Goal: Information Seeking & Learning: Learn about a topic

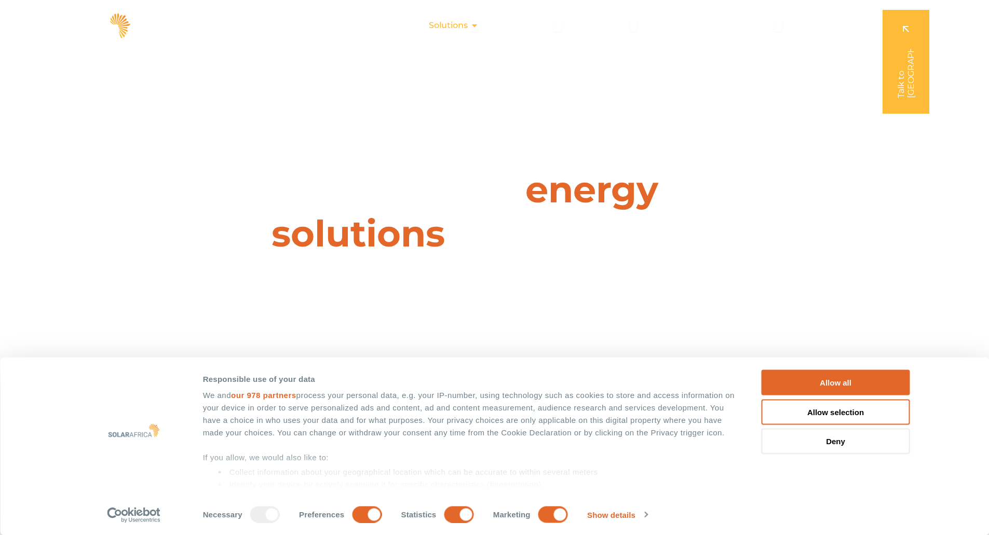
click at [466, 26] on span "Solutions" at bounding box center [448, 25] width 39 height 12
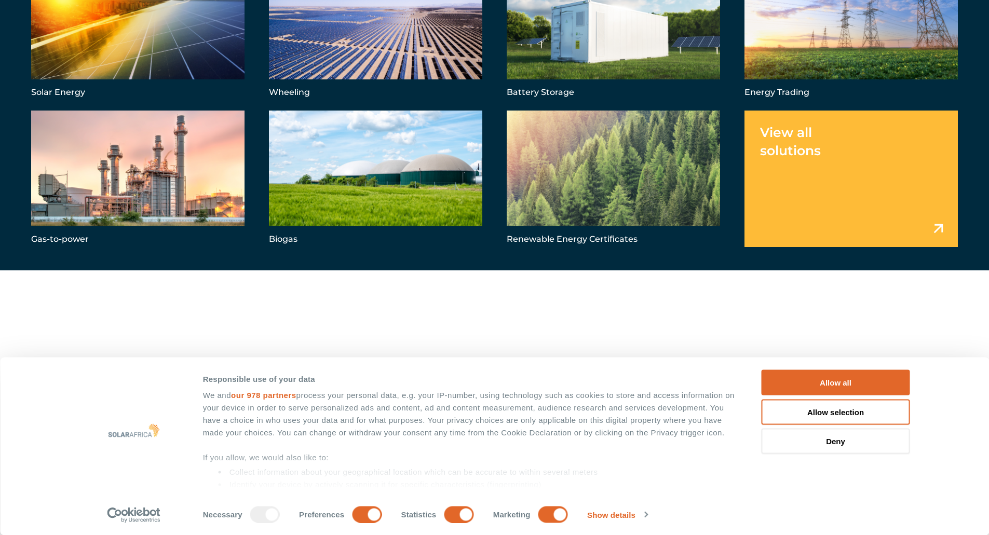
scroll to position [45, 0]
click at [839, 408] on button "Allow selection" at bounding box center [836, 411] width 149 height 25
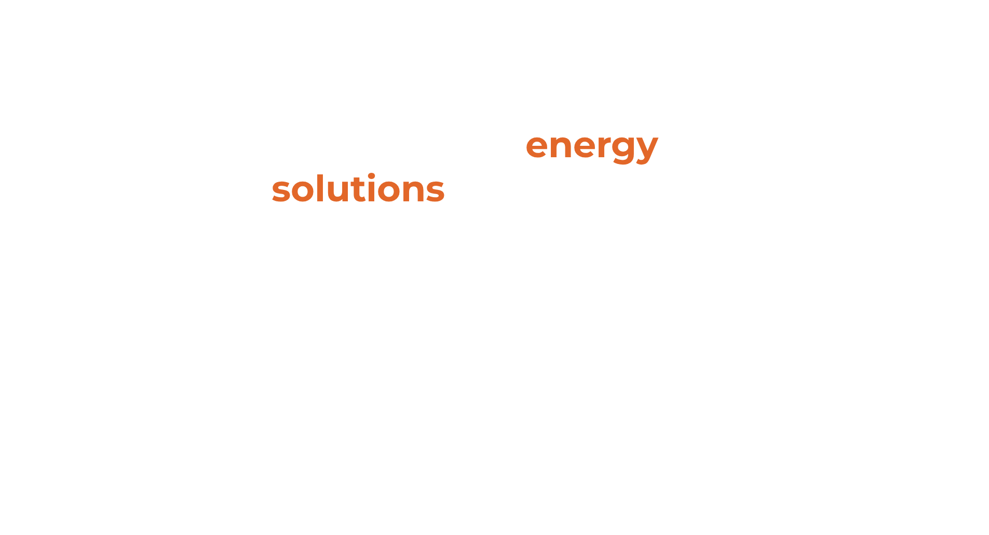
scroll to position [0, 0]
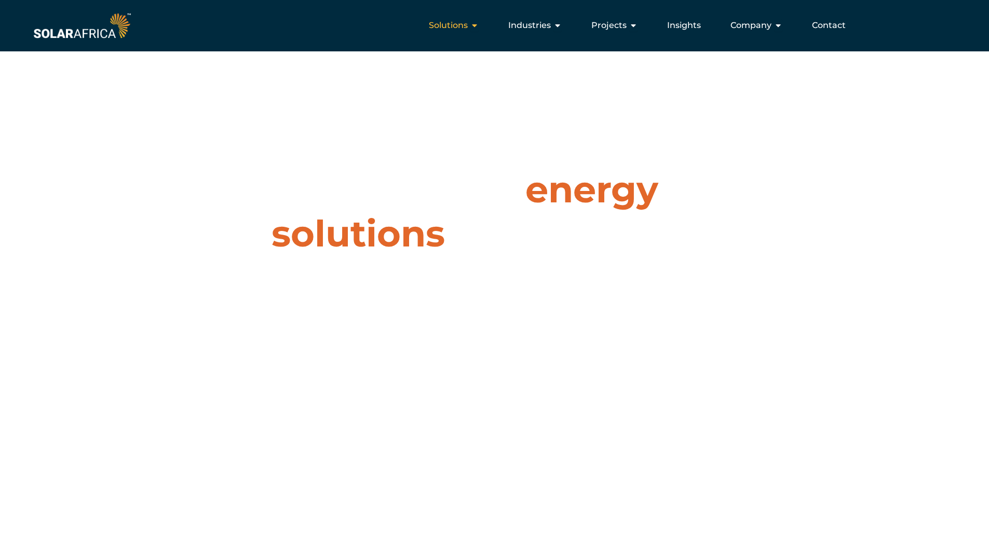
click at [463, 25] on span "Solutions" at bounding box center [448, 25] width 39 height 12
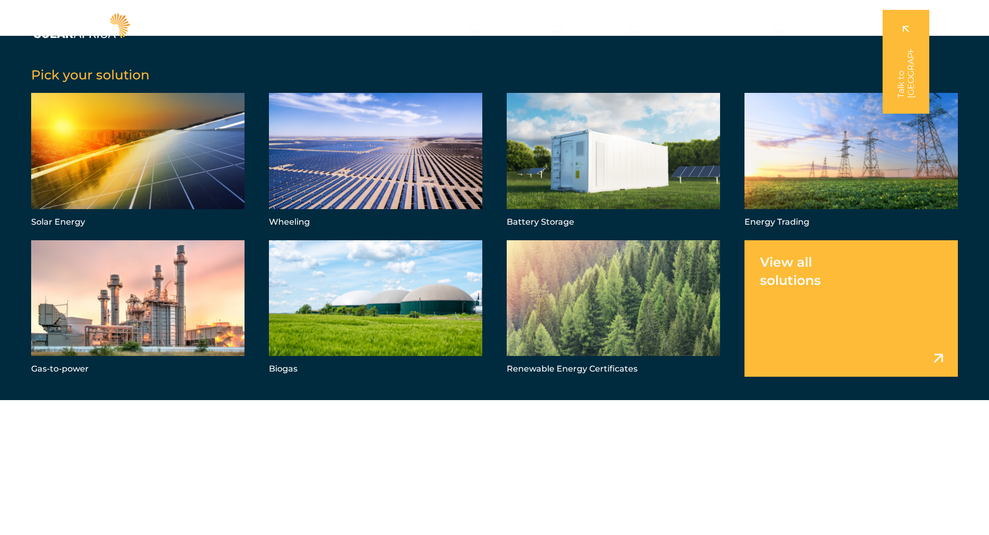
click at [862, 300] on link "Menu" at bounding box center [851, 308] width 213 height 137
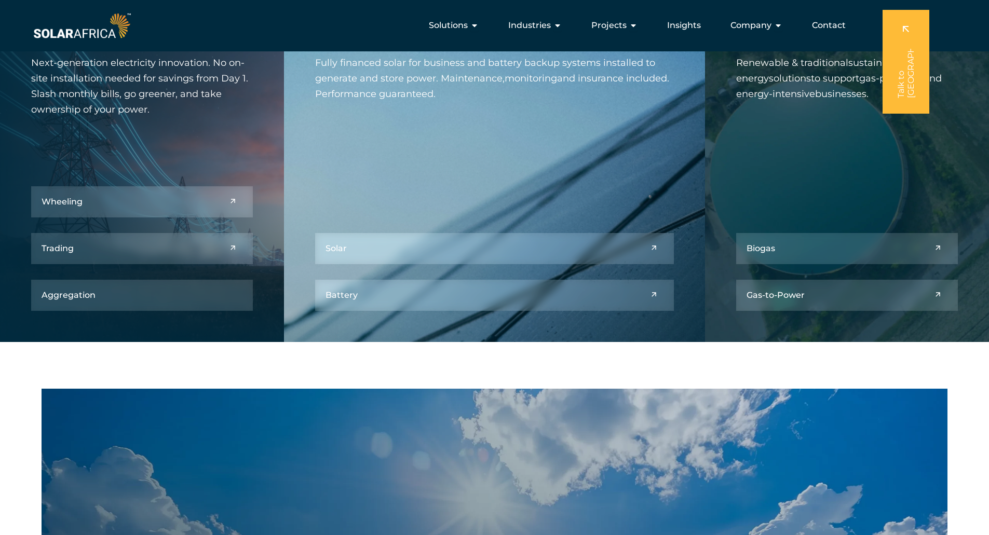
scroll to position [444, 0]
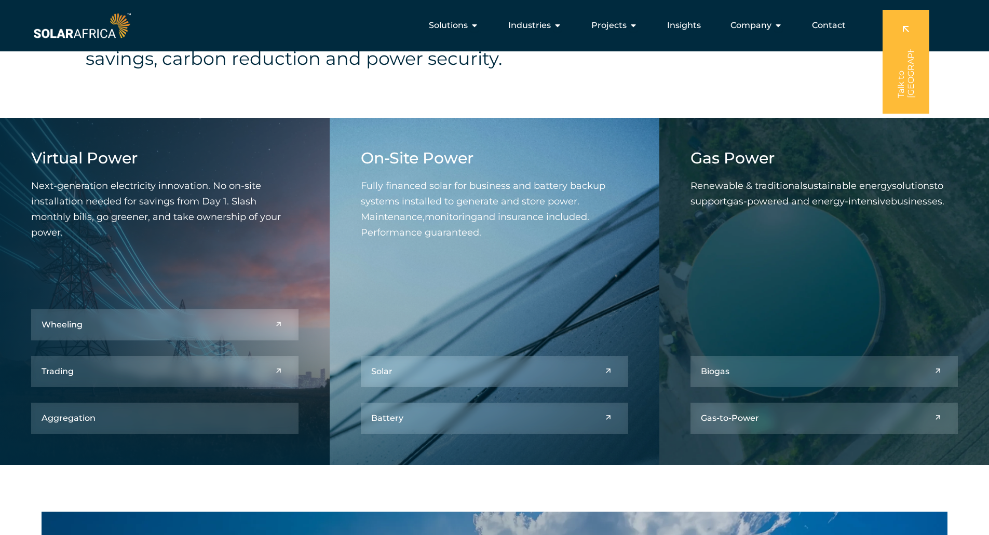
click at [609, 37] on div "Solutions Close Solutions Open Solutions Pick your solution Solar Energy Wheeli…" at bounding box center [545, 25] width 825 height 31
click at [612, 34] on div "Projects Close Projects Open Projects" at bounding box center [614, 25] width 63 height 21
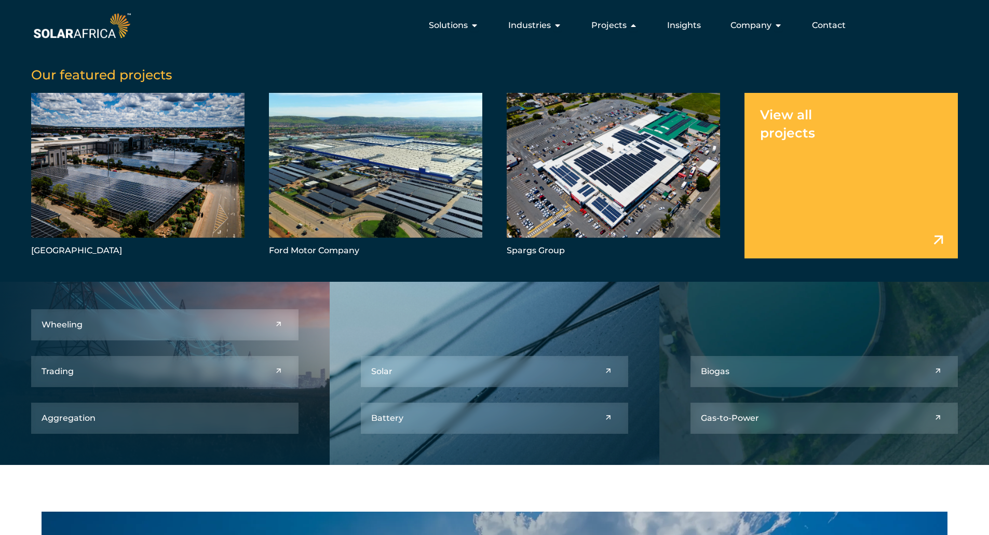
drag, startPoint x: 774, startPoint y: 175, endPoint x: 769, endPoint y: 142, distance: 33.6
click at [769, 142] on link "Menu" at bounding box center [851, 175] width 213 height 165
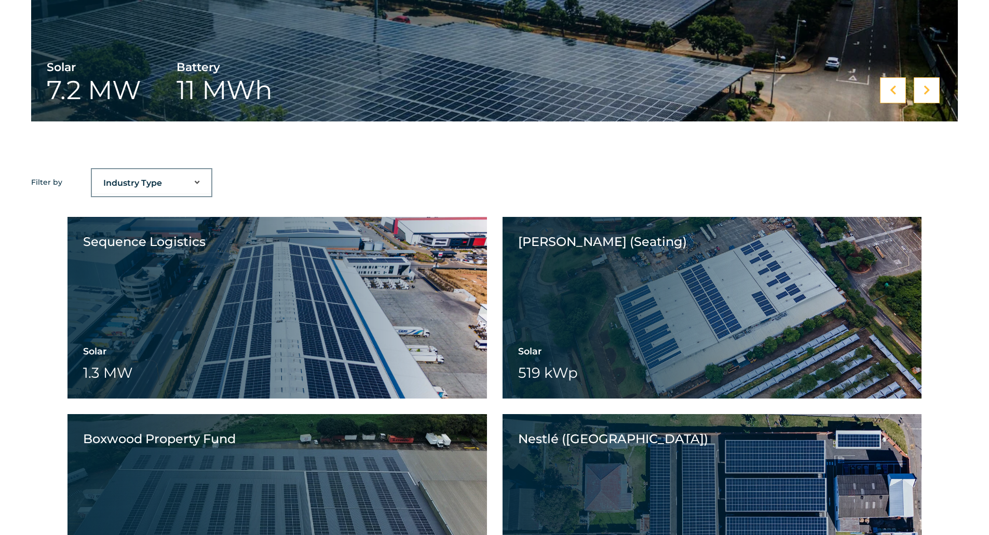
click at [530, 154] on div "Ford Motor Company Solar 13.5 MW Ford Motor Company Spargs Group Solar 1.2 MW S…" at bounding box center [494, 16] width 989 height 304
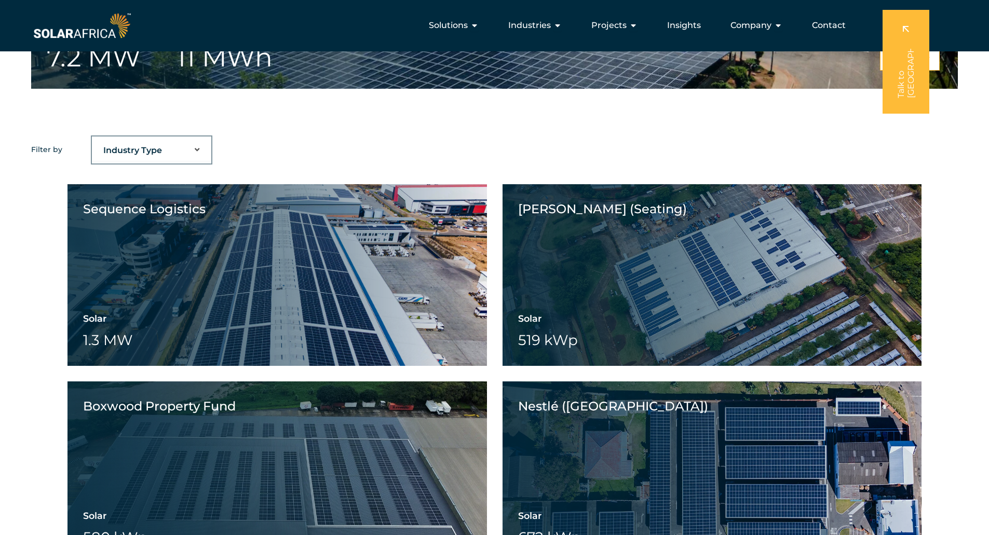
scroll to position [736, 0]
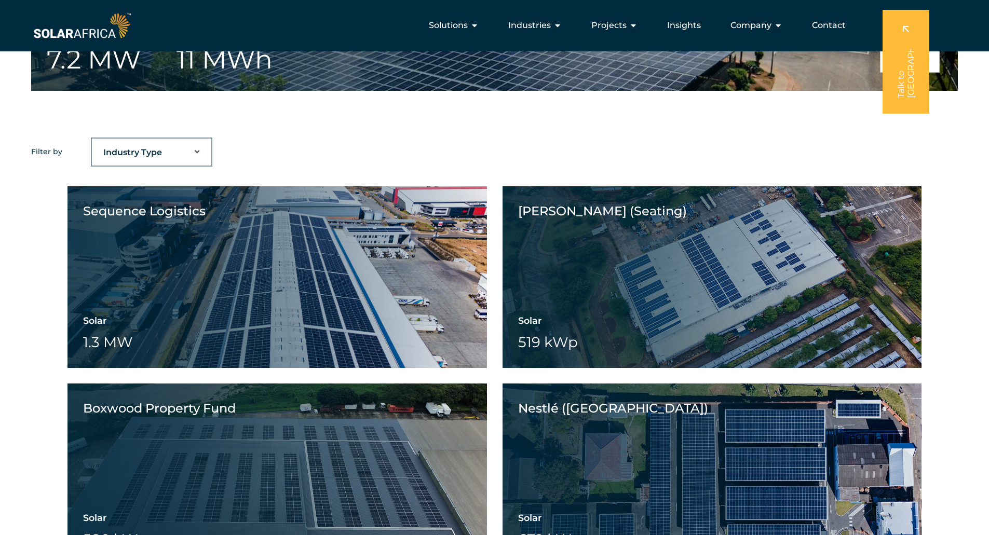
click at [121, 150] on select "Industry Type Agriculture Automotive Corporate Parks FMCG Food Processing Hospi…" at bounding box center [151, 152] width 119 height 21
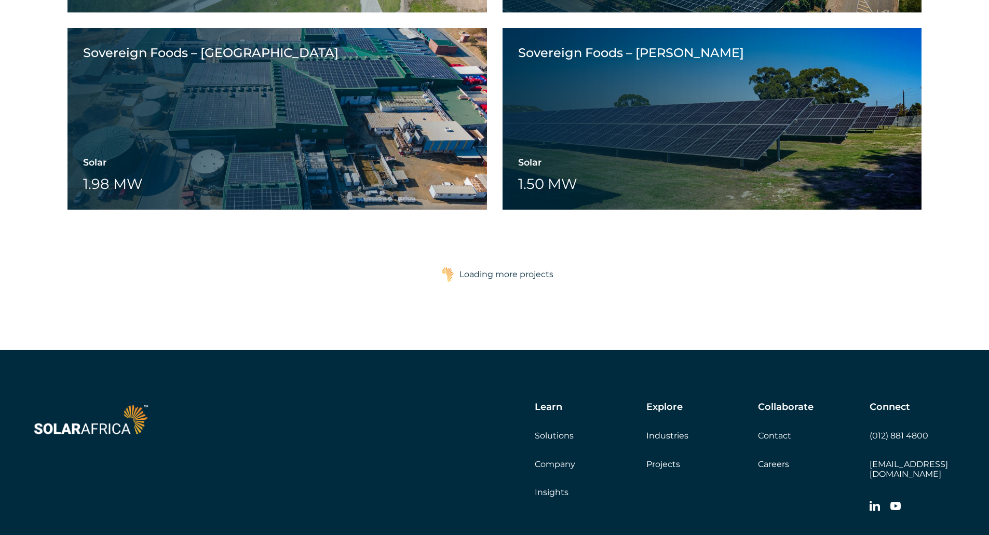
scroll to position [2480, 0]
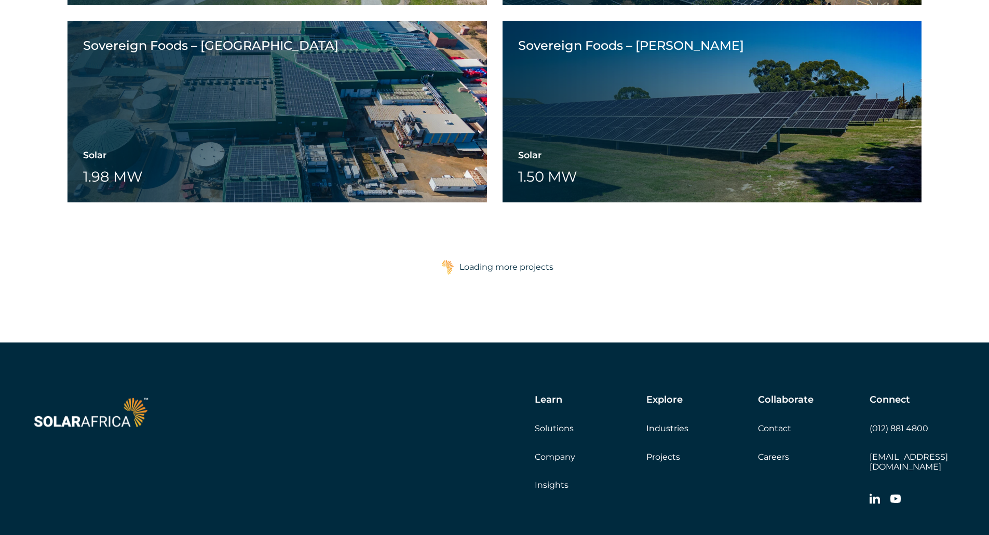
click at [489, 273] on div "Loading more projects" at bounding box center [507, 267] width 94 height 21
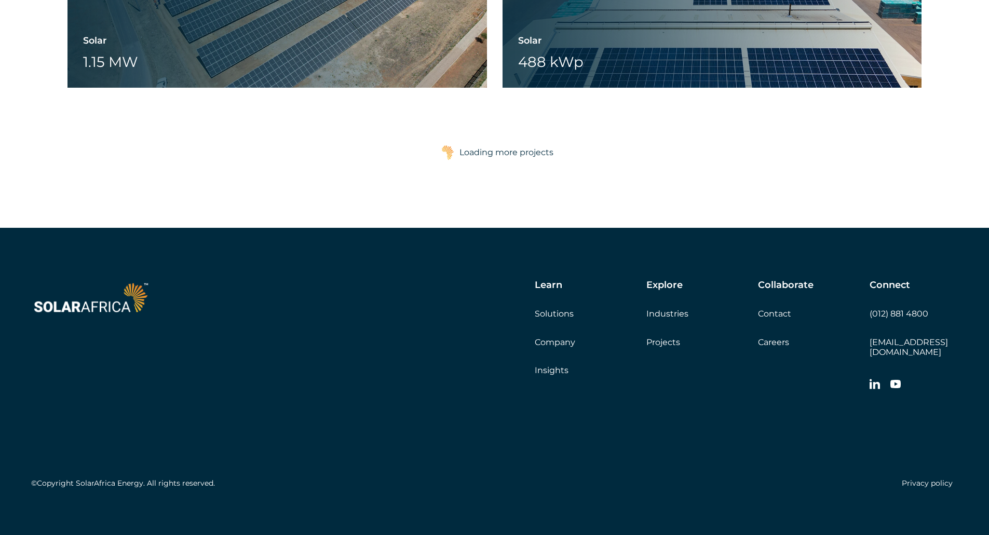
click at [502, 157] on div "Loading more projects" at bounding box center [507, 152] width 94 height 21
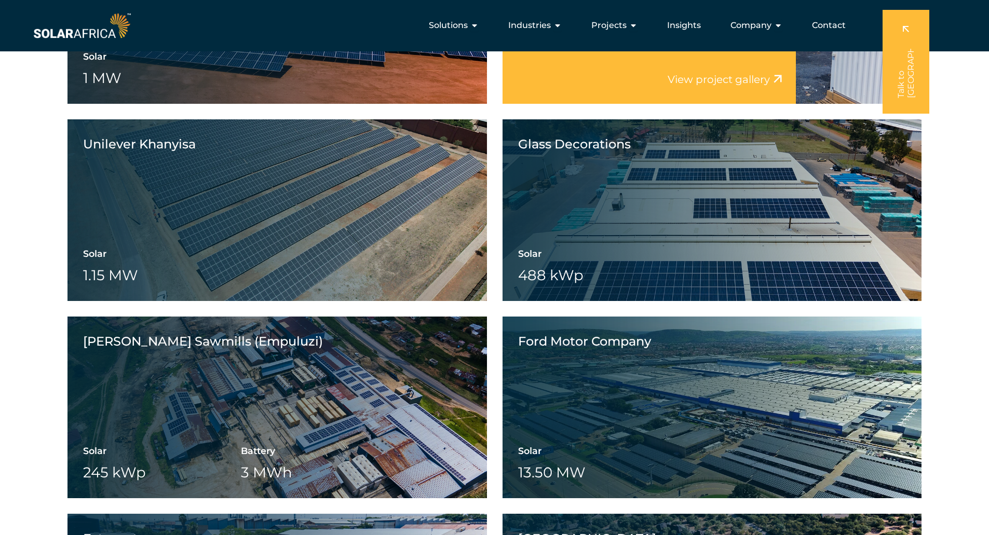
scroll to position [1542, 0]
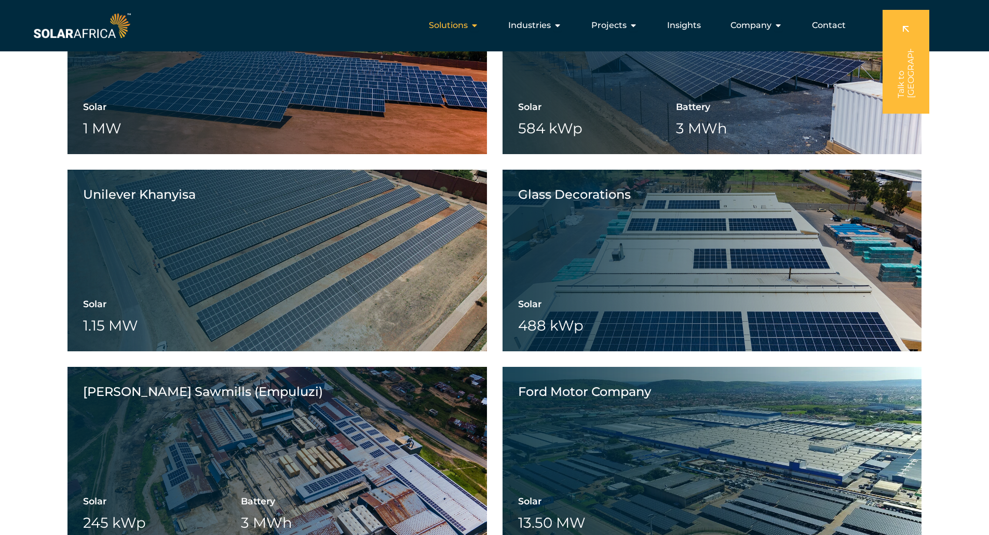
click at [468, 24] on span "Solutions" at bounding box center [448, 25] width 39 height 12
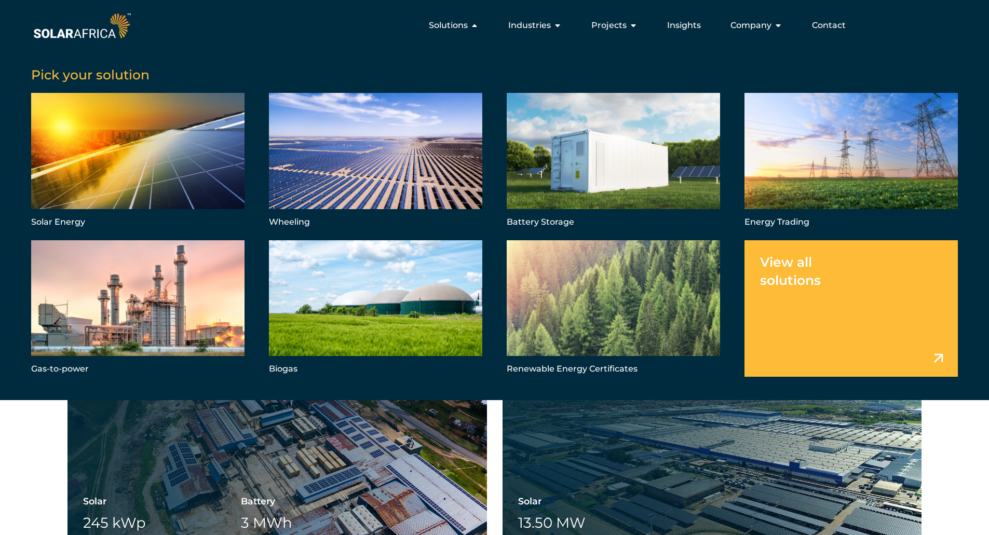
click at [846, 284] on link "Menu" at bounding box center [851, 308] width 213 height 137
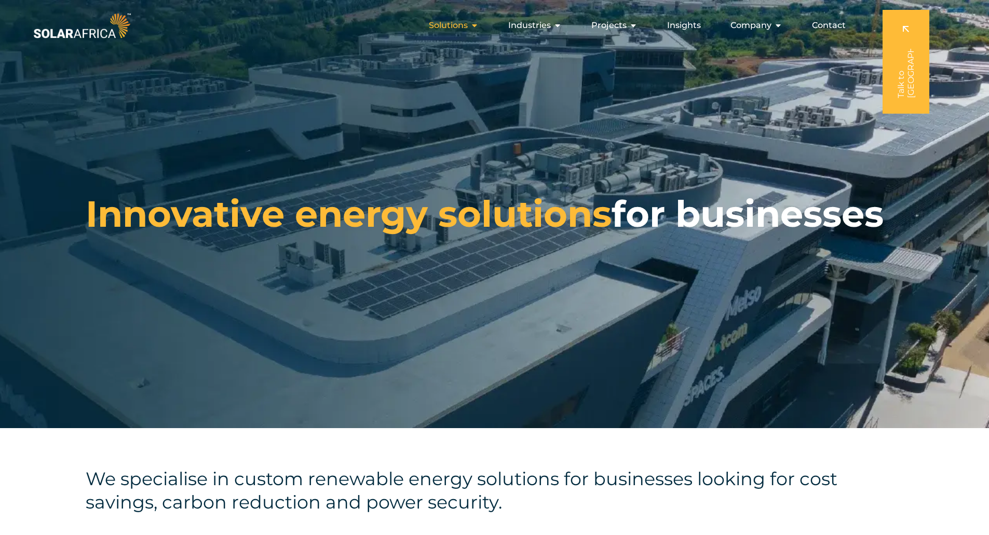
click at [473, 34] on div "Solutions Close Solutions Open Solutions" at bounding box center [454, 25] width 66 height 21
